Goal: Information Seeking & Learning: Learn about a topic

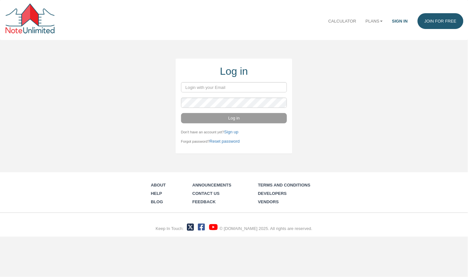
type input "[PERSON_NAME][EMAIL_ADDRESS][DOMAIN_NAME]"
click at [235, 119] on button "Log in" at bounding box center [234, 118] width 106 height 10
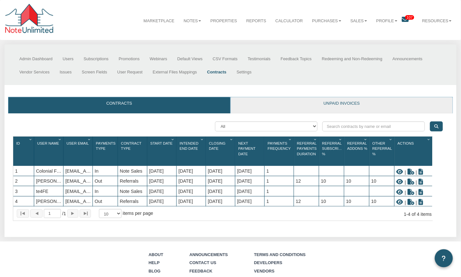
click at [349, 104] on link "Unpaid invoices" at bounding box center [342, 105] width 222 height 16
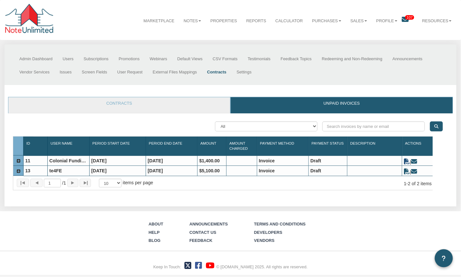
click at [406, 163] on icon at bounding box center [407, 162] width 6 height 6
click at [417, 163] on icon at bounding box center [415, 162] width 6 height 6
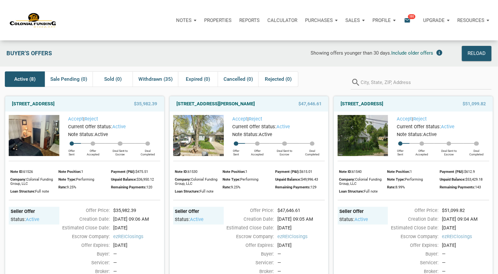
click at [394, 20] on div "Profile" at bounding box center [384, 20] width 31 height 19
click at [341, 36] on link "Settings" at bounding box center [366, 37] width 61 height 13
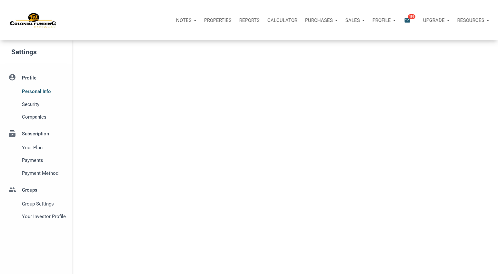
select select
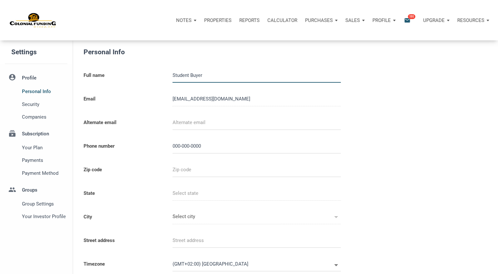
type input "0000000000"
select select
drag, startPoint x: 211, startPoint y: 75, endPoint x: 150, endPoint y: 65, distance: 62.6
click at [150, 65] on div "Full name Student Buyer" at bounding box center [227, 76] width 297 height 24
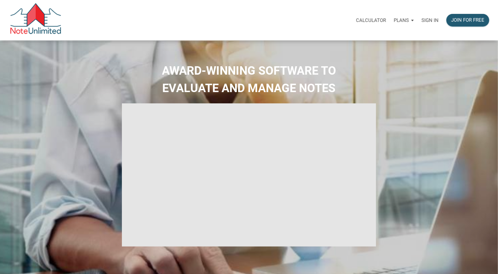
click at [428, 20] on p "Sign in" at bounding box center [430, 20] width 17 height 6
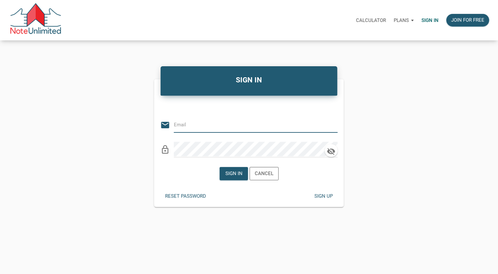
type input "[EMAIL_ADDRESS][DOMAIN_NAME]"
click at [334, 124] on icon "clear" at bounding box center [333, 125] width 10 height 10
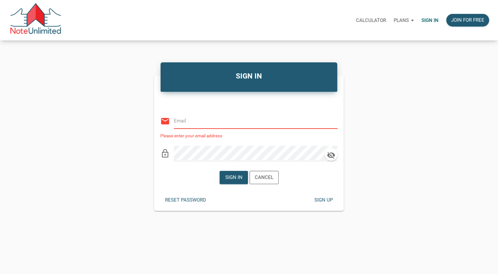
click at [246, 123] on input "email" at bounding box center [251, 120] width 154 height 15
type input "[EMAIL_ADDRESS][DOMAIN_NAME]"
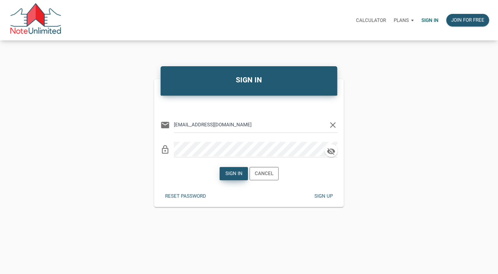
click at [240, 177] on div "Sign in" at bounding box center [234, 173] width 28 height 13
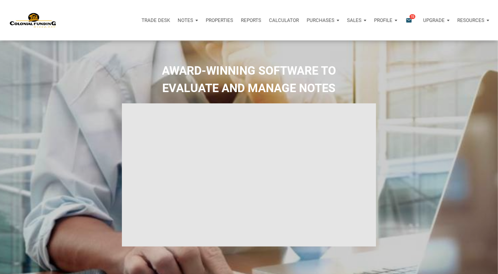
click at [364, 21] on div "Sales" at bounding box center [356, 20] width 27 height 19
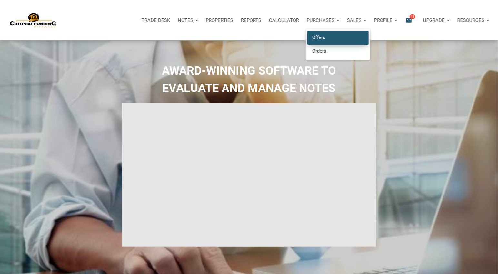
click at [326, 40] on link "Offers" at bounding box center [337, 37] width 61 height 13
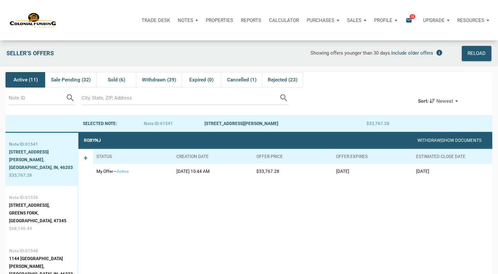
click at [421, 54] on span "Include older offers" at bounding box center [413, 53] width 42 height 6
click at [26, 79] on span "Active (11)" at bounding box center [26, 80] width 24 height 8
click at [42, 201] on div "[STREET_ADDRESS]," at bounding box center [41, 205] width 65 height 8
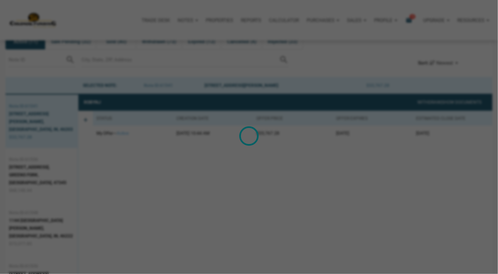
scroll to position [40, 0]
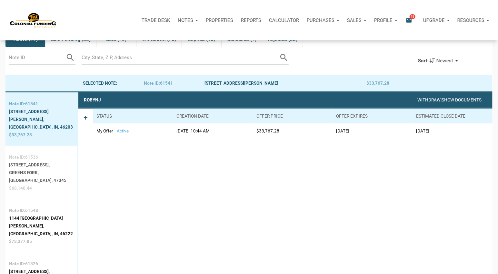
click at [20, 161] on div "[STREET_ADDRESS]," at bounding box center [41, 165] width 65 height 8
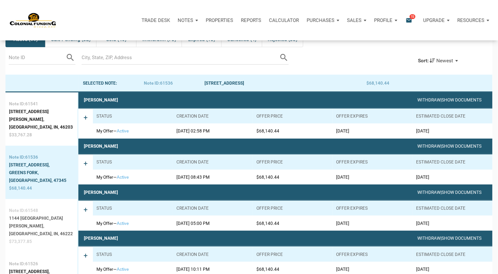
click at [21, 229] on div "[GEOGRAPHIC_DATA], IN, 46222" at bounding box center [41, 233] width 65 height 8
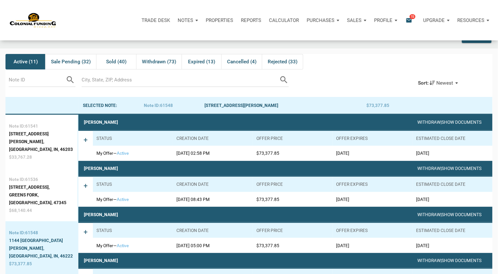
scroll to position [0, 0]
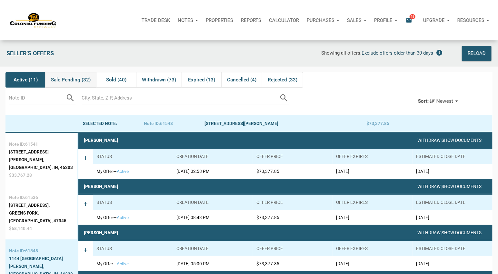
click at [73, 82] on span "Sale Pending (32)" at bounding box center [71, 80] width 40 height 8
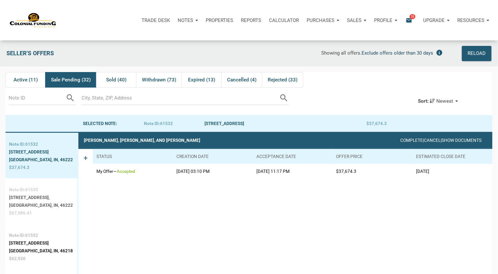
click at [23, 199] on div "[STREET_ADDRESS]," at bounding box center [41, 197] width 64 height 8
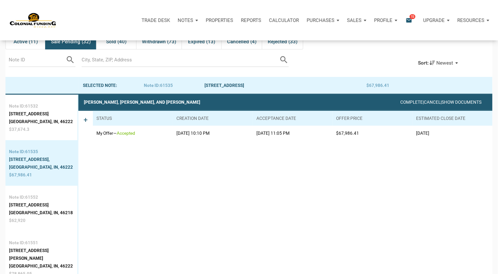
scroll to position [40, 0]
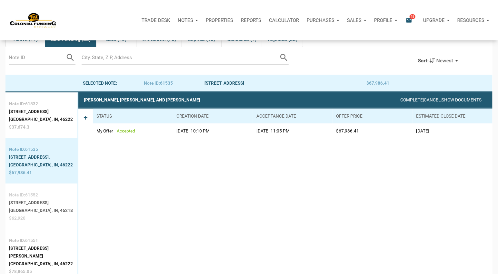
click at [36, 214] on div "[GEOGRAPHIC_DATA], IN, 46218" at bounding box center [41, 210] width 64 height 8
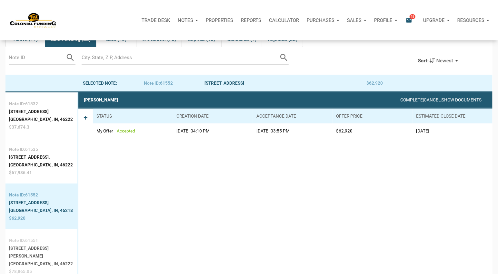
click at [35, 259] on div "[STREET_ADDRESS][PERSON_NAME]" at bounding box center [41, 251] width 65 height 15
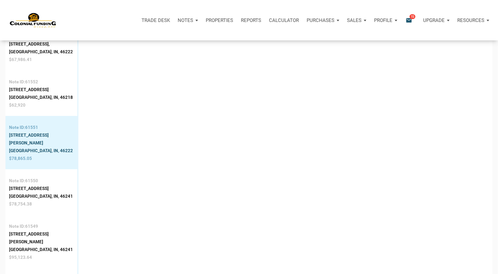
scroll to position [169, 0]
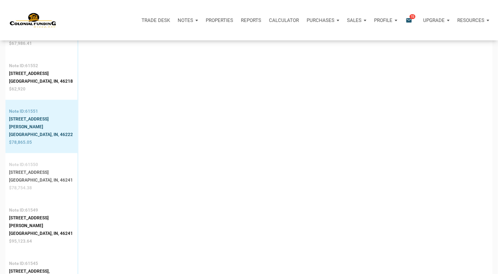
click at [28, 178] on div "[GEOGRAPHIC_DATA], IN, 46241" at bounding box center [41, 180] width 64 height 8
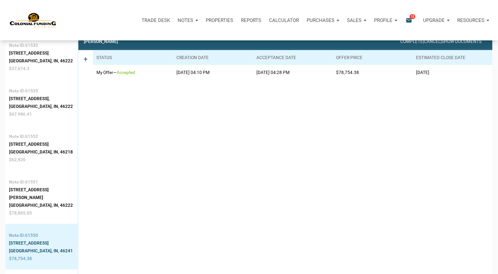
scroll to position [40, 0]
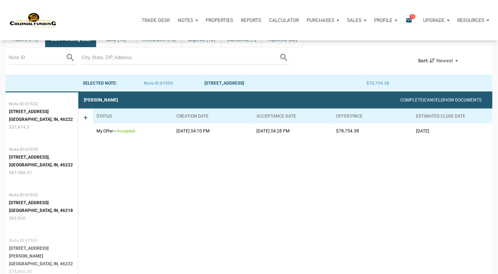
click at [24, 256] on div "[STREET_ADDRESS][PERSON_NAME]" at bounding box center [41, 251] width 65 height 15
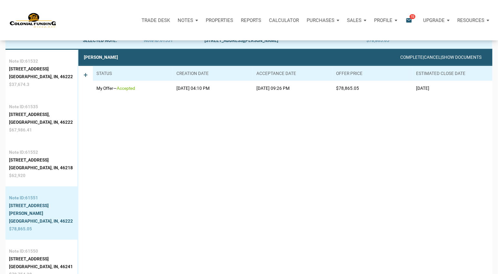
scroll to position [212, 0]
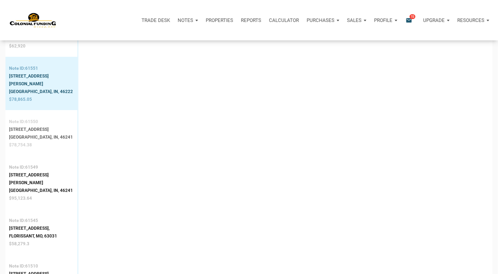
click at [26, 133] on div "[STREET_ADDRESS]" at bounding box center [41, 129] width 64 height 8
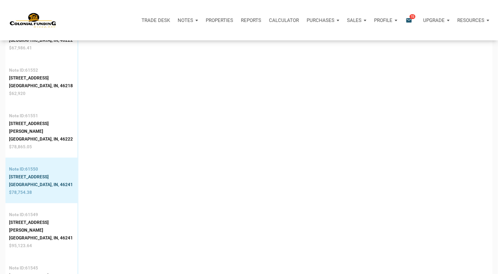
scroll to position [40, 0]
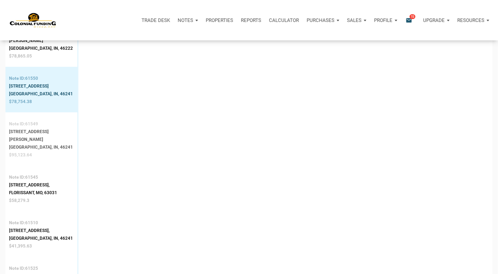
click at [31, 143] on div "[GEOGRAPHIC_DATA], IN, 46241" at bounding box center [41, 147] width 65 height 8
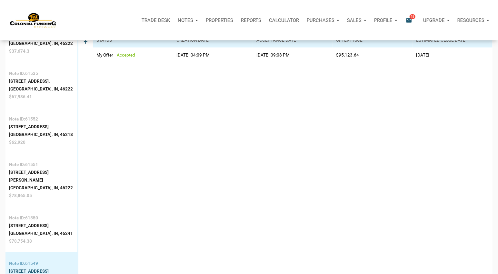
scroll to position [212, 0]
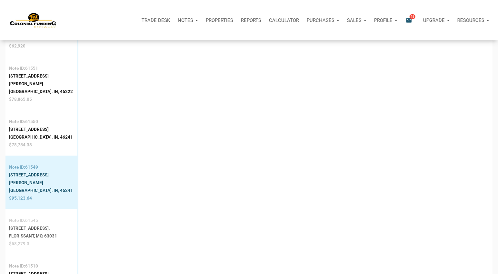
click at [33, 216] on div "Note ID: 61545" at bounding box center [33, 220] width 48 height 8
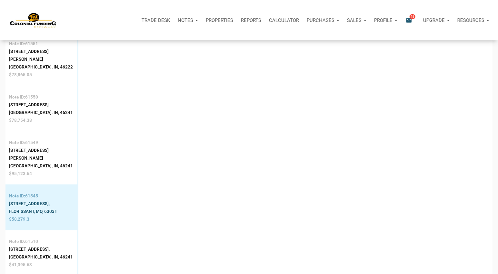
scroll to position [255, 0]
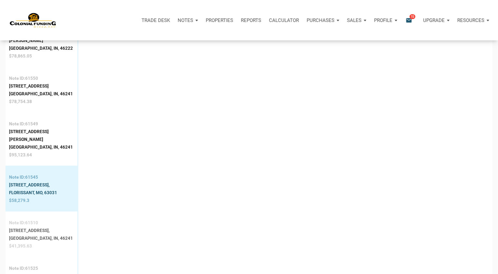
click at [12, 234] on div "[GEOGRAPHIC_DATA], IN, 46241" at bounding box center [41, 238] width 64 height 8
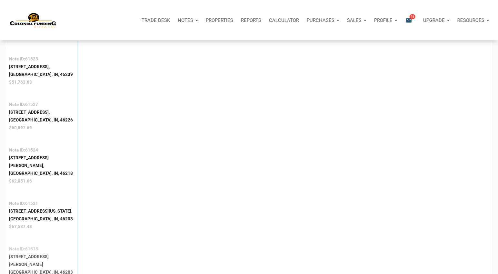
scroll to position [514, 0]
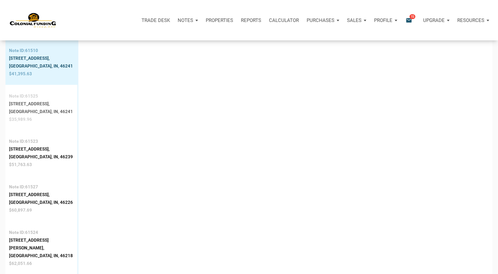
click at [29, 107] on div "[GEOGRAPHIC_DATA], IN, 46241" at bounding box center [41, 111] width 64 height 8
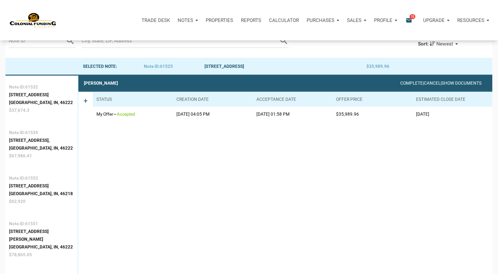
scroll to position [40, 0]
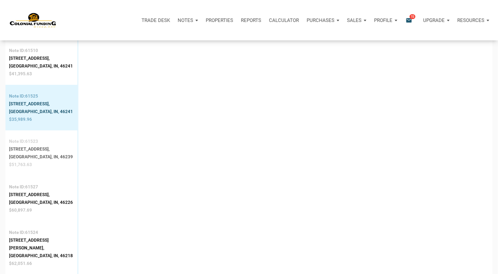
click at [32, 153] on div "[GEOGRAPHIC_DATA], IN, 46239" at bounding box center [41, 157] width 64 height 8
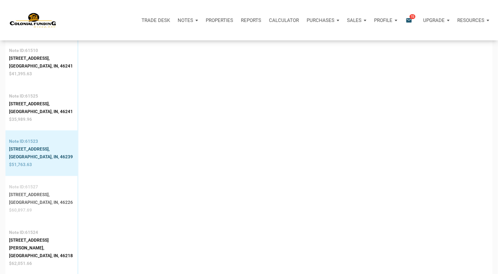
click at [35, 198] on div "[GEOGRAPHIC_DATA], IN, 46226" at bounding box center [41, 202] width 64 height 8
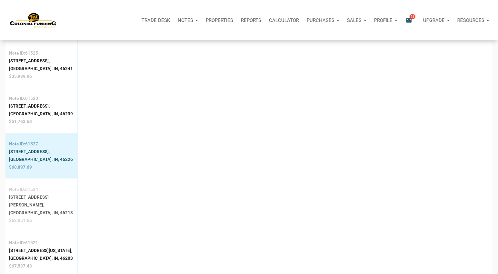
click at [37, 209] on div "[GEOGRAPHIC_DATA], IN, 46218" at bounding box center [41, 213] width 65 height 8
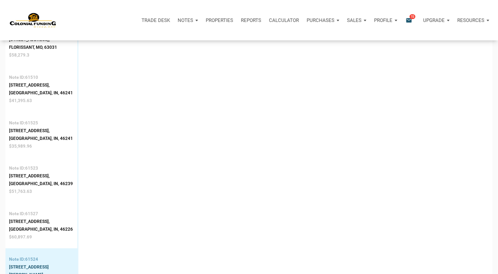
scroll to position [470, 0]
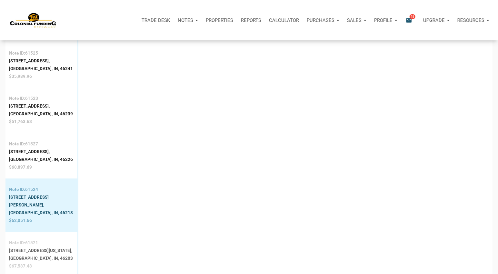
click at [38, 246] on div "[STREET_ADDRESS][US_STATE]," at bounding box center [41, 250] width 64 height 8
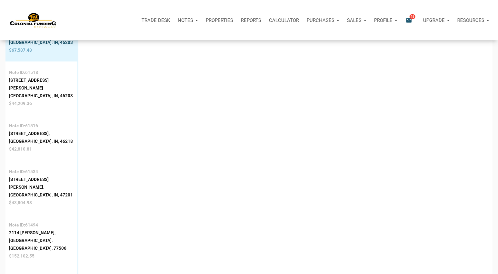
scroll to position [685, 0]
click at [32, 92] on div "[GEOGRAPHIC_DATA], IN, 46203" at bounding box center [41, 96] width 65 height 8
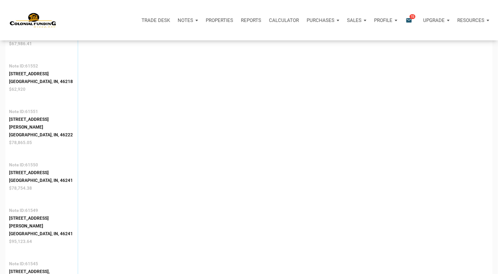
scroll to position [40, 0]
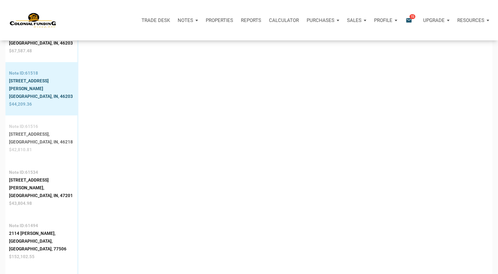
click at [41, 138] on div "[GEOGRAPHIC_DATA], IN, 46218" at bounding box center [41, 142] width 64 height 8
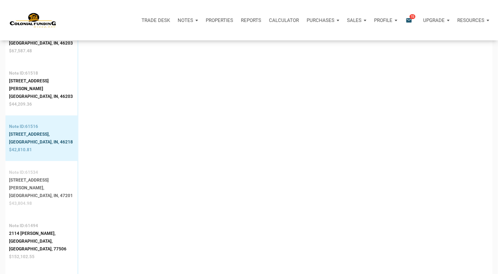
click at [38, 191] on div "[GEOGRAPHIC_DATA], IN, 47201" at bounding box center [41, 195] width 65 height 8
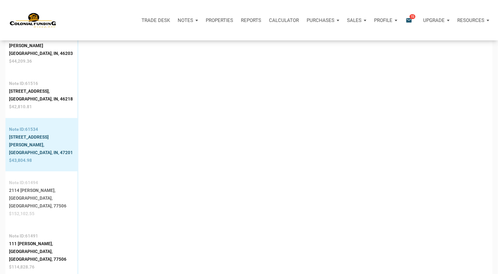
click at [16, 186] on div "2114 [PERSON_NAME]," at bounding box center [41, 190] width 65 height 8
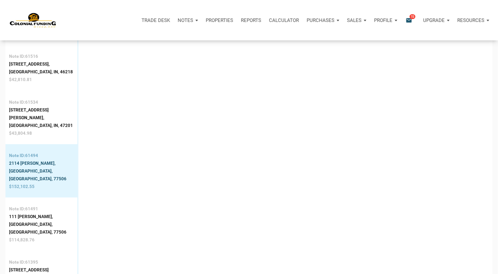
scroll to position [772, 0]
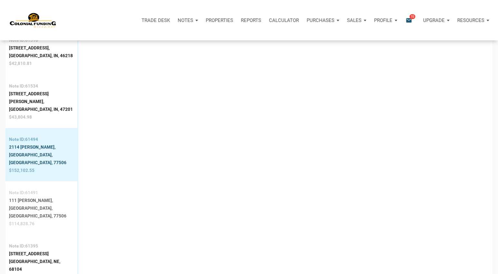
click at [35, 204] on div "[GEOGRAPHIC_DATA], [GEOGRAPHIC_DATA], 77506" at bounding box center [41, 211] width 65 height 15
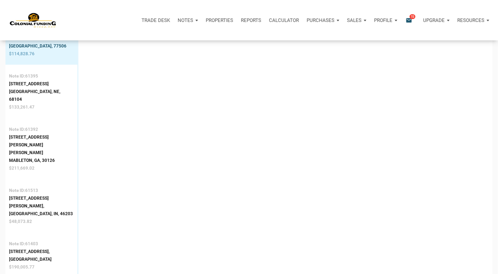
scroll to position [943, 0]
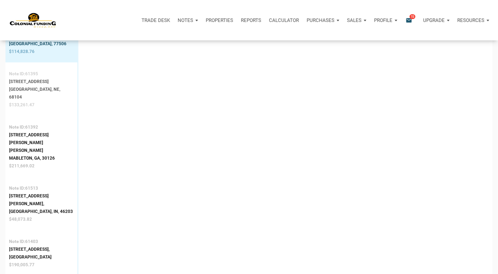
click at [35, 101] on div "$133,261.47" at bounding box center [41, 105] width 65 height 8
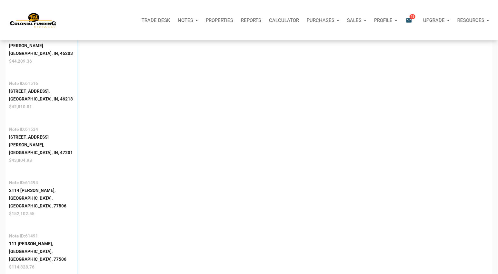
scroll to position [901, 0]
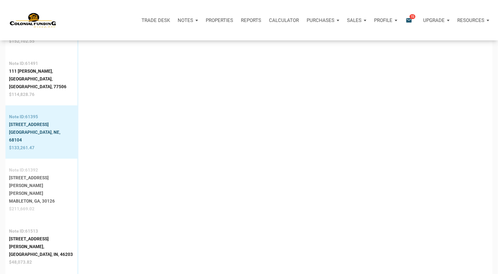
click at [20, 174] on div "[STREET_ADDRESS][PERSON_NAME][PERSON_NAME]" at bounding box center [41, 185] width 65 height 23
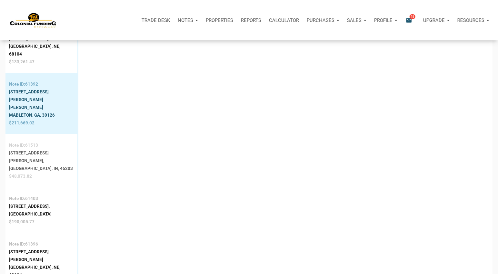
click at [34, 164] on div "[GEOGRAPHIC_DATA], IN, 46203" at bounding box center [41, 168] width 65 height 8
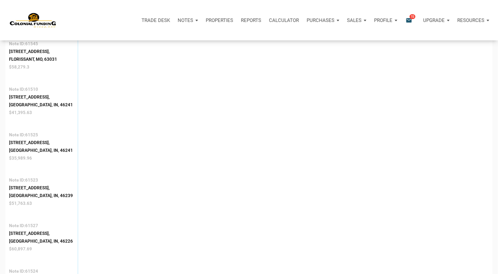
scroll to position [470, 0]
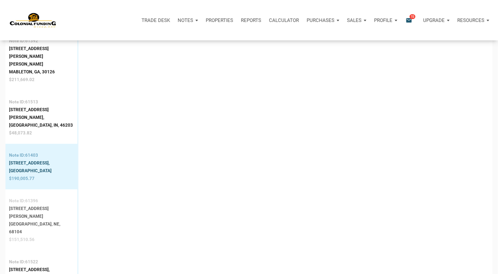
click at [41, 220] on div "[GEOGRAPHIC_DATA], NE, 68104" at bounding box center [41, 227] width 65 height 15
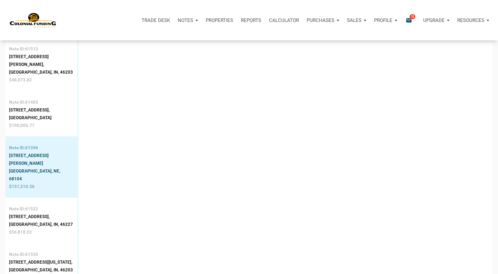
scroll to position [1073, 0]
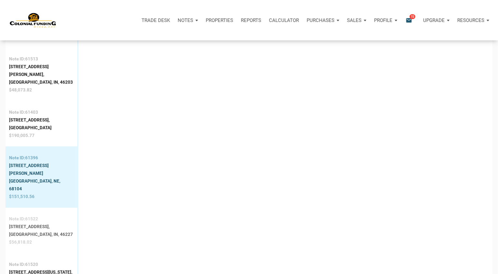
click at [55, 230] on div "[GEOGRAPHIC_DATA], IN, 46227" at bounding box center [41, 234] width 64 height 8
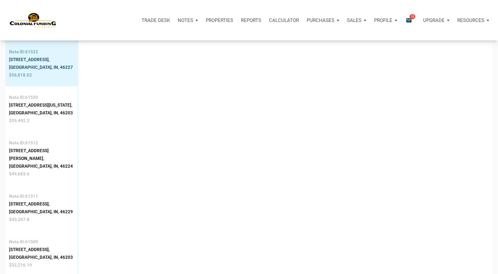
scroll to position [1157, 0]
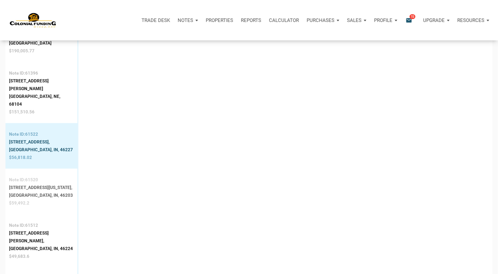
click at [21, 191] on div "[GEOGRAPHIC_DATA], IN, 46203" at bounding box center [41, 195] width 64 height 8
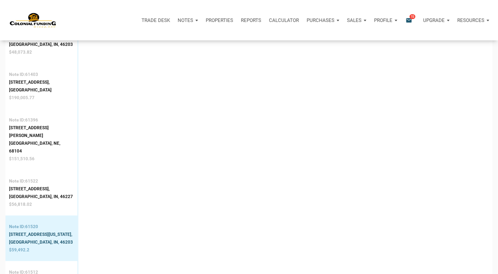
scroll to position [1120, 0]
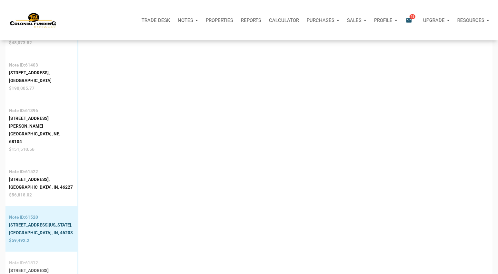
click at [21, 266] on div "[STREET_ADDRESS][PERSON_NAME]," at bounding box center [41, 273] width 65 height 15
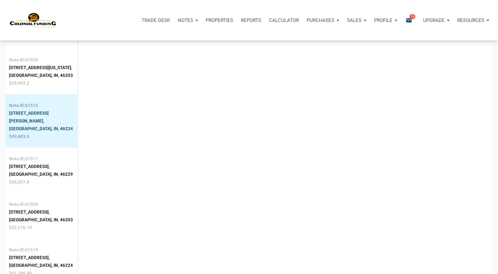
scroll to position [1265, 0]
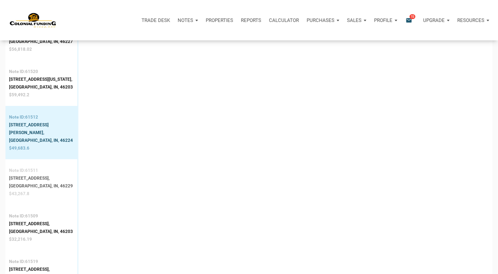
click at [51, 189] on div "$43,267.8" at bounding box center [41, 193] width 64 height 8
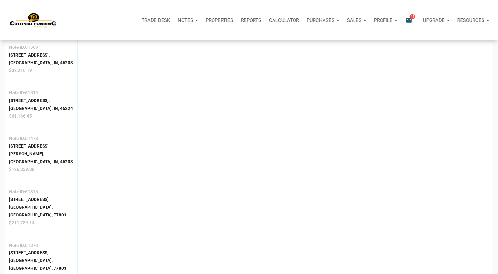
scroll to position [1324, 0]
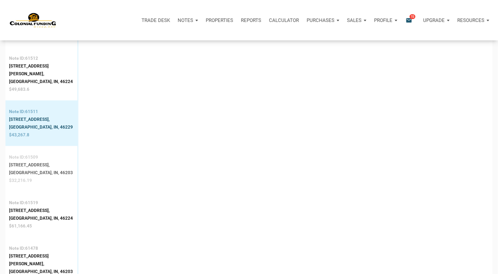
click at [44, 168] on div "[GEOGRAPHIC_DATA], IN, 46203" at bounding box center [41, 172] width 64 height 8
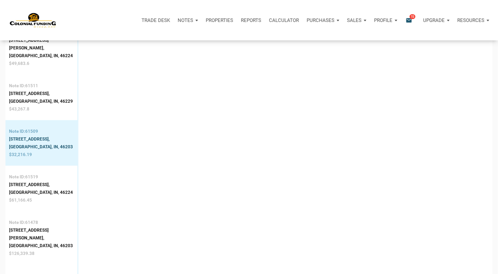
scroll to position [1347, 0]
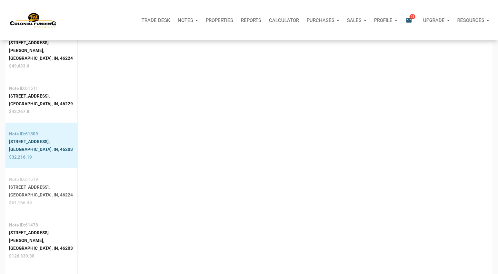
click at [17, 183] on div "[STREET_ADDRESS]," at bounding box center [41, 187] width 64 height 8
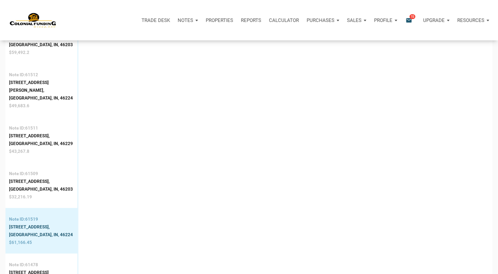
scroll to position [1317, 0]
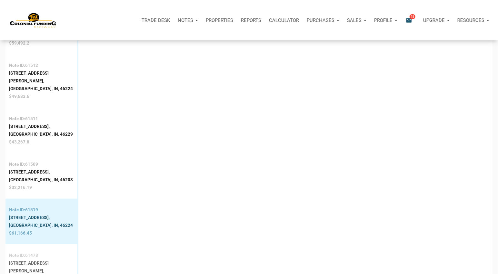
drag, startPoint x: 34, startPoint y: 189, endPoint x: 110, endPoint y: 189, distance: 75.8
click at [34, 273] on div "[GEOGRAPHIC_DATA], IN, 46203" at bounding box center [41, 278] width 65 height 8
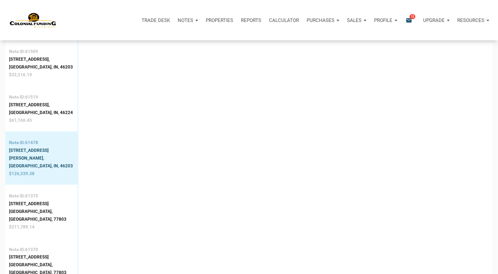
scroll to position [1433, 0]
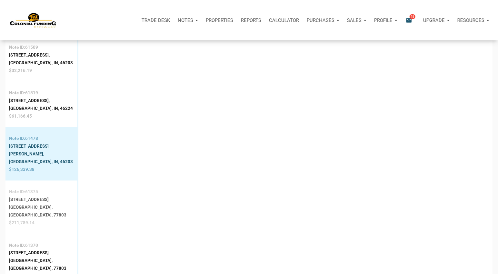
click at [20, 195] on div "[STREET_ADDRESS]" at bounding box center [41, 199] width 65 height 8
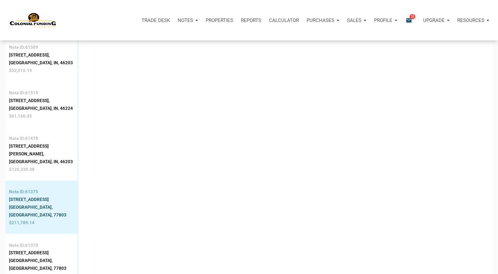
drag, startPoint x: 20, startPoint y: 163, endPoint x: 28, endPoint y: 163, distance: 7.4
click at [20, 256] on div "[GEOGRAPHIC_DATA], [GEOGRAPHIC_DATA], 77803" at bounding box center [41, 263] width 65 height 15
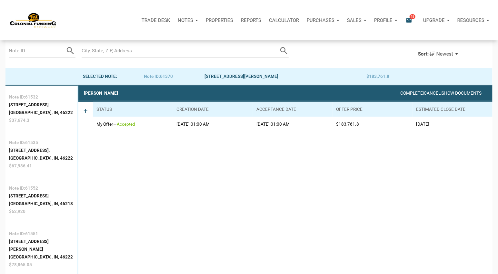
scroll to position [0, 0]
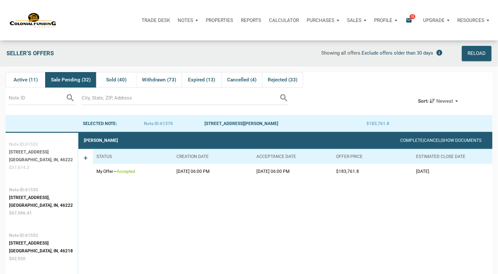
click at [14, 147] on div "Note ID: 61532" at bounding box center [41, 144] width 64 height 8
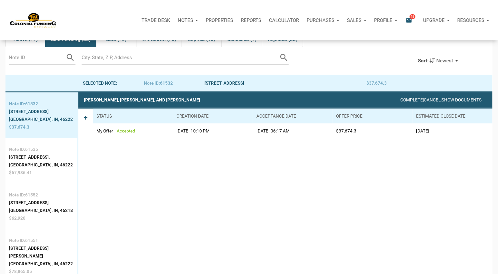
click at [85, 120] on span "+" at bounding box center [86, 123] width 4 height 19
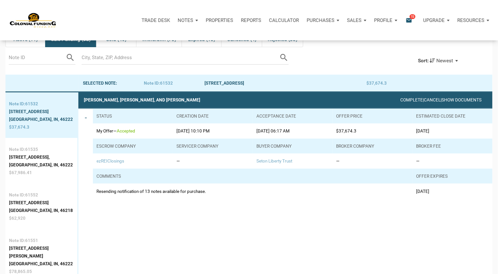
click at [85, 120] on span "-" at bounding box center [86, 153] width 2 height 79
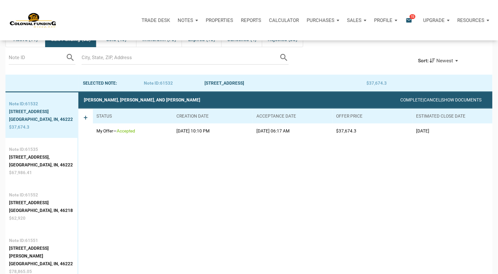
scroll to position [0, 0]
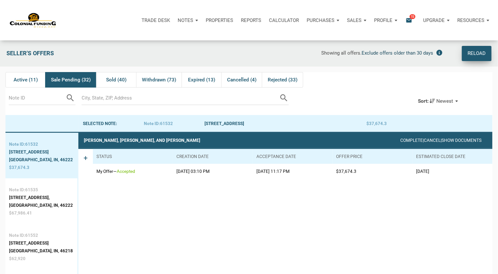
click at [470, 54] on div "Reload" at bounding box center [477, 53] width 18 height 9
click at [20, 79] on span "Active (11)" at bounding box center [26, 80] width 24 height 8
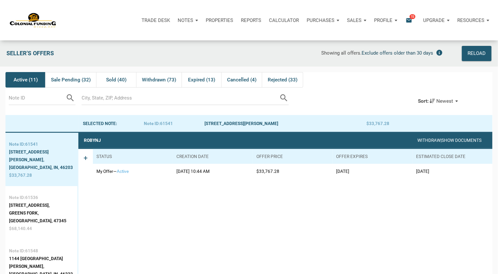
click at [20, 80] on span "Active (11)" at bounding box center [26, 80] width 24 height 8
click at [117, 81] on span "Sold (40)" at bounding box center [116, 80] width 20 height 8
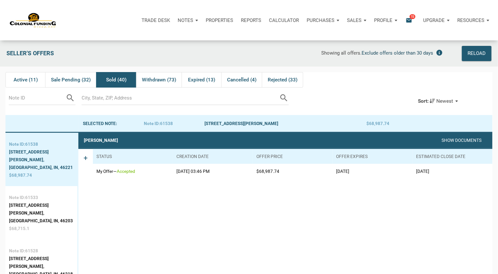
click at [87, 159] on span "+" at bounding box center [86, 163] width 4 height 19
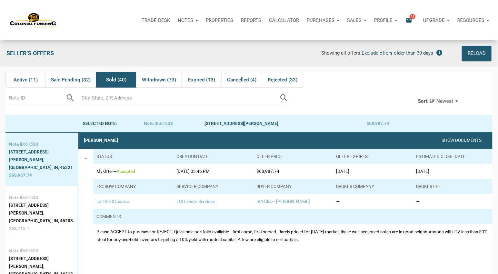
click at [87, 159] on div "-" at bounding box center [85, 198] width 15 height 98
